Goal: Find specific page/section: Find specific page/section

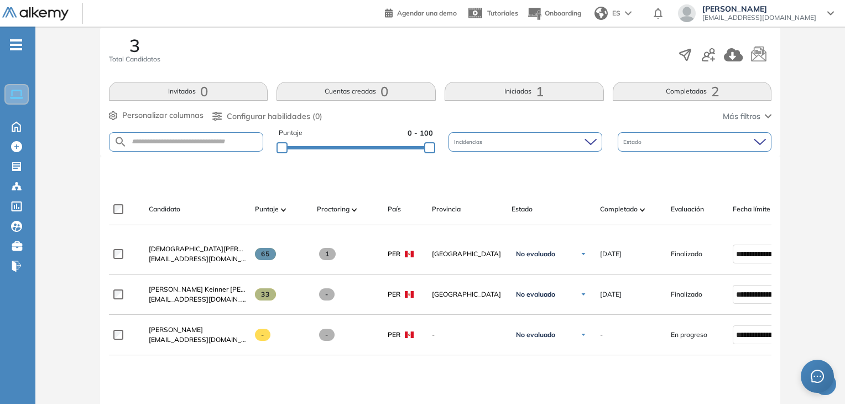
scroll to position [179, 0]
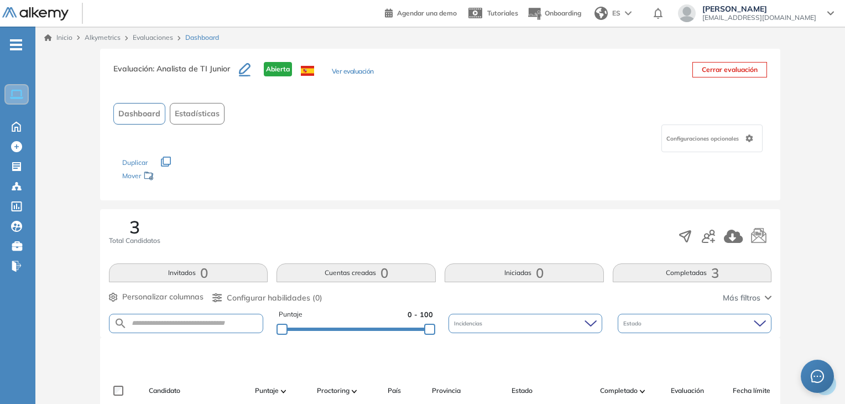
scroll to position [296, 0]
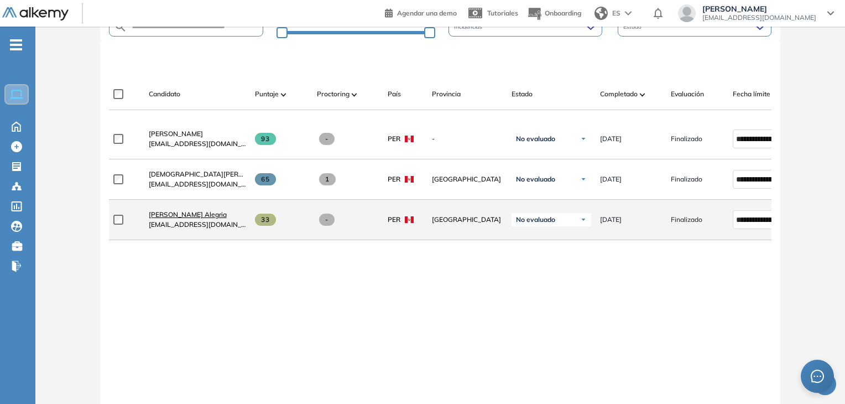
click at [205, 213] on span "[PERSON_NAME] Keinner [PERSON_NAME]" at bounding box center [188, 214] width 78 height 8
